Goal: Task Accomplishment & Management: Manage account settings

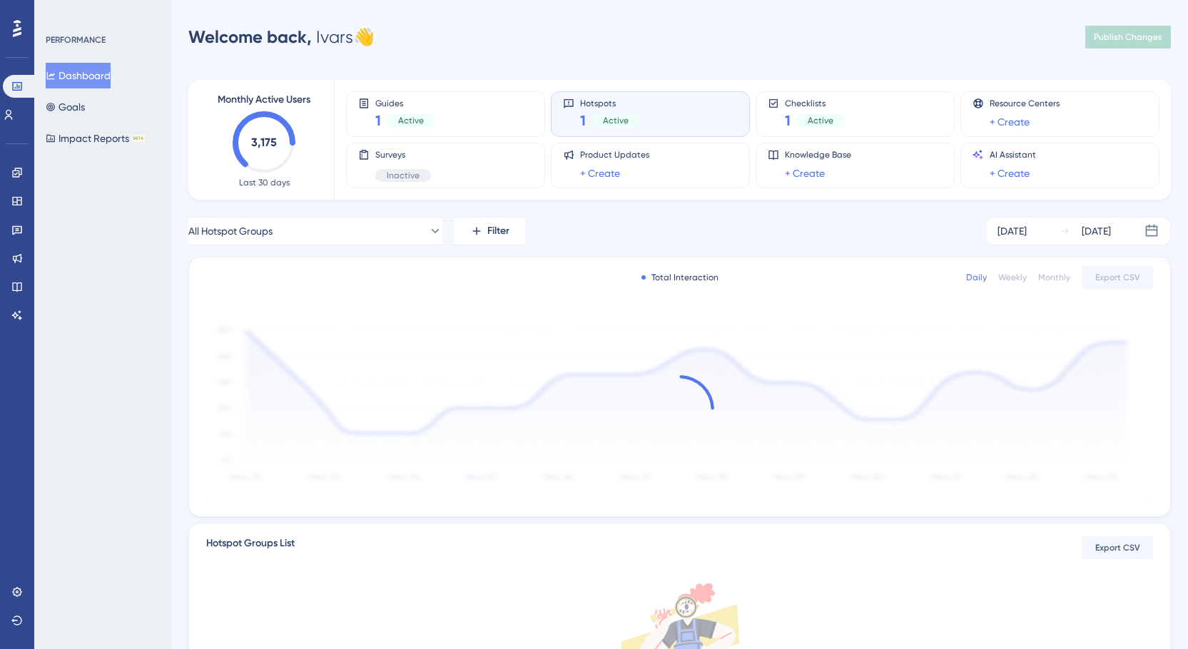
click at [13, 19] on icon at bounding box center [17, 28] width 9 height 19
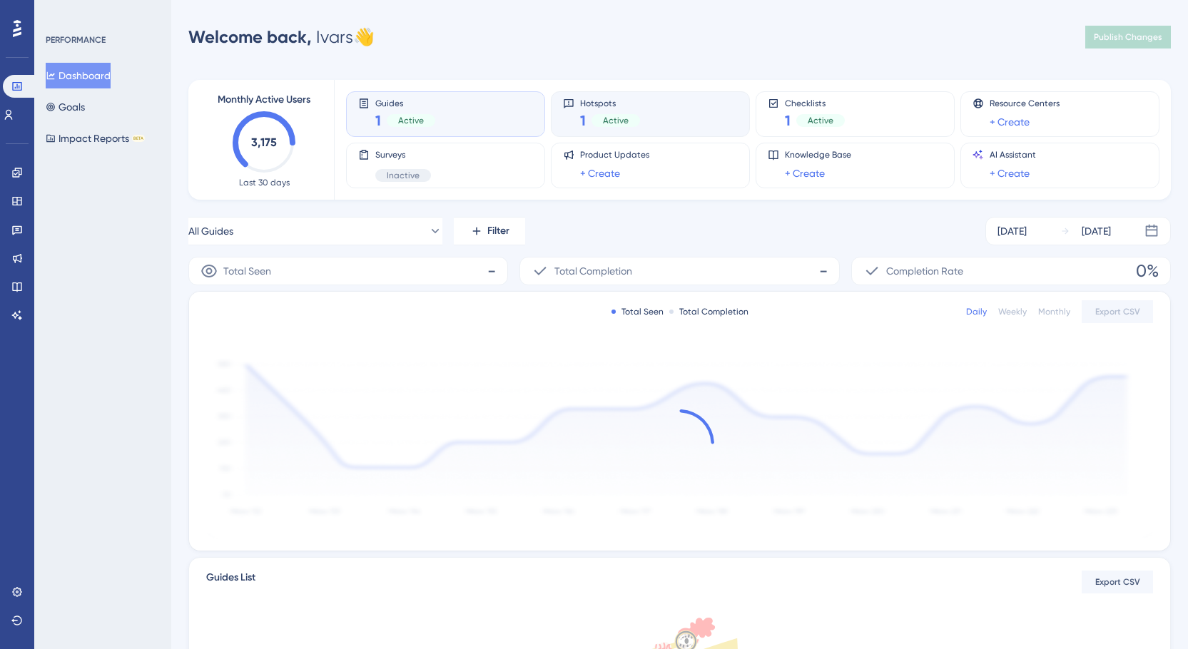
click at [637, 111] on div "1 Active" at bounding box center [610, 121] width 60 height 20
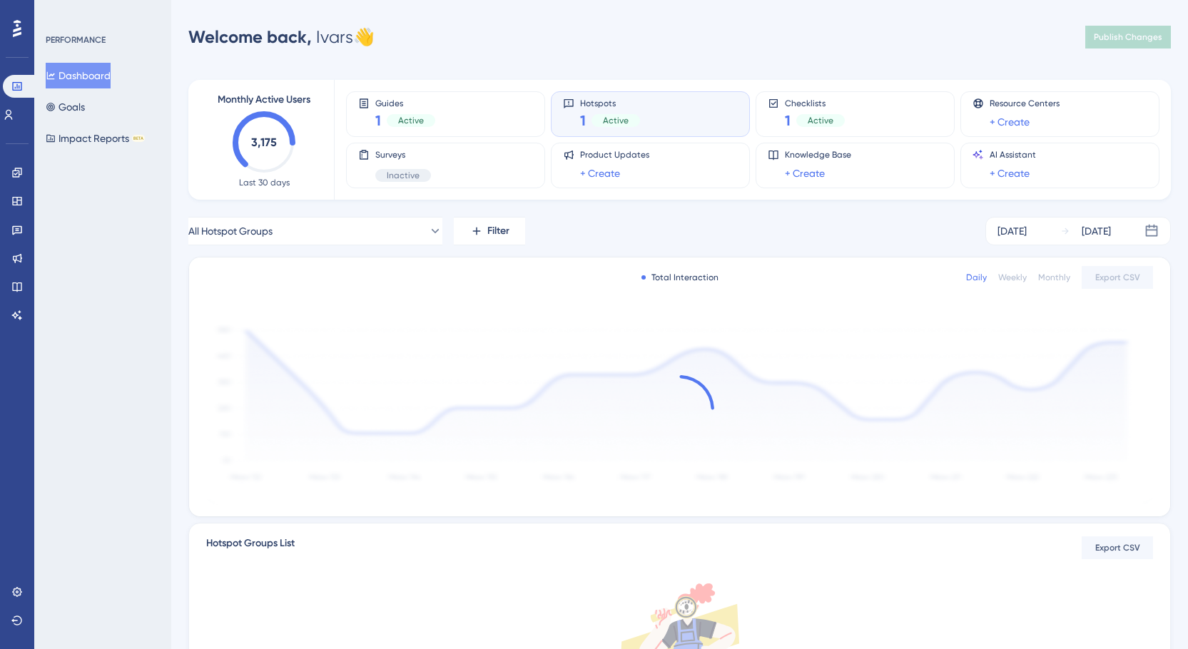
scroll to position [216, 0]
